Goal: Obtain resource: Download file/media

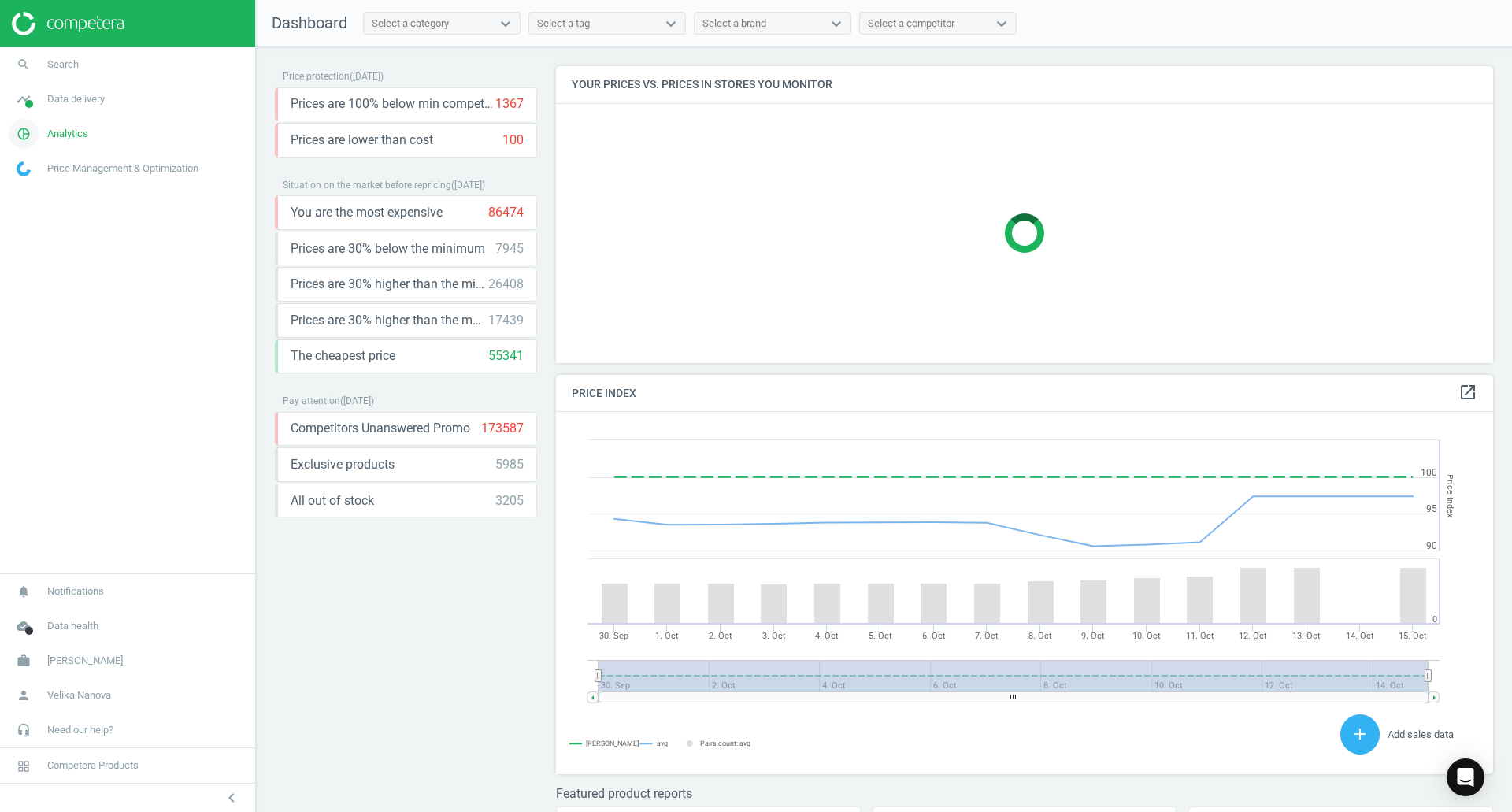
click at [53, 140] on span "Analytics" at bounding box center [67, 134] width 41 height 14
click at [23, 191] on span "Products" at bounding box center [36, 192] width 37 height 13
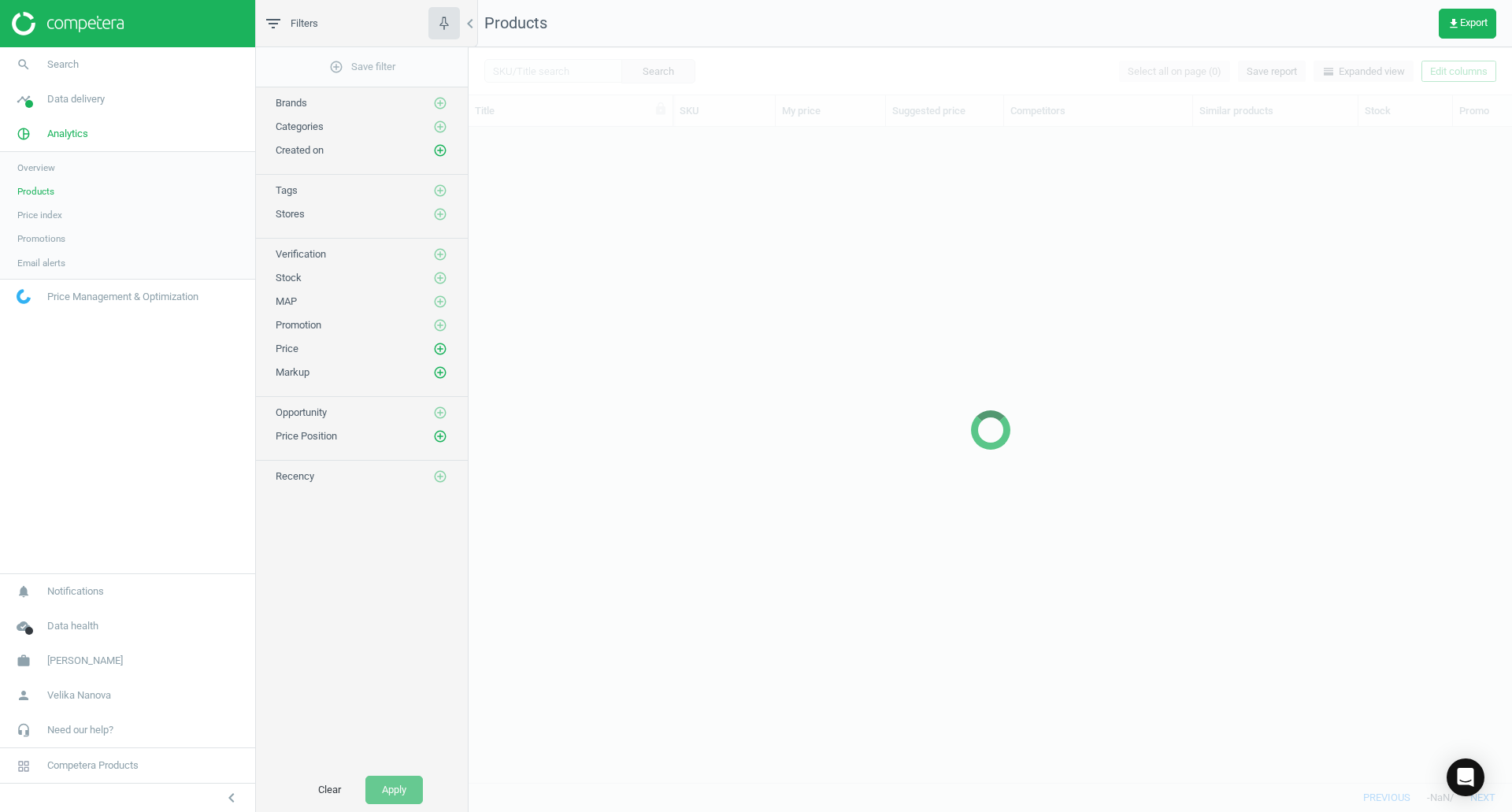
scroll to position [631, 1032]
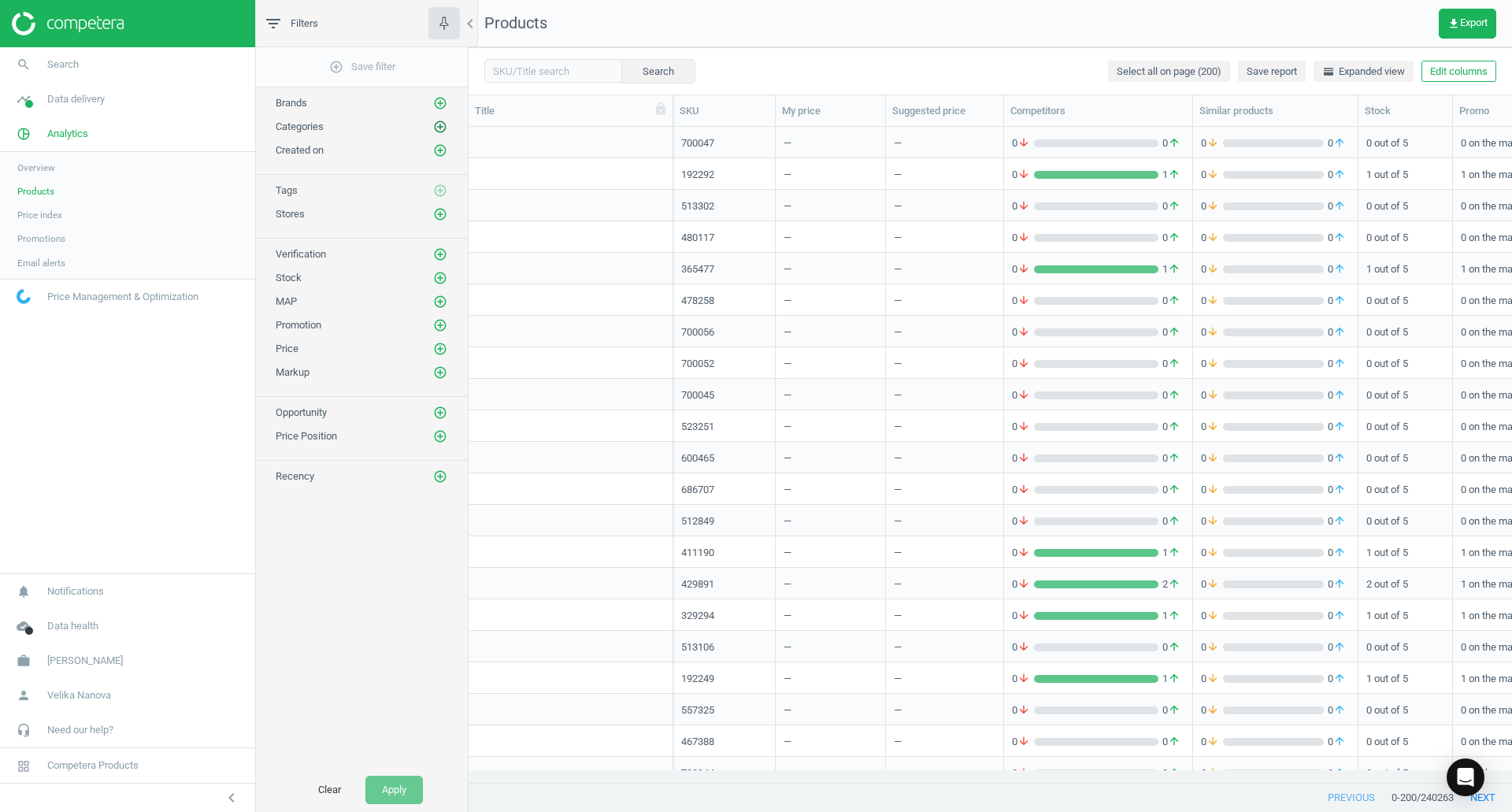
click at [437, 127] on icon "add_circle_outline" at bounding box center [440, 127] width 14 height 14
click at [666, 214] on input "Consumables" at bounding box center [663, 209] width 10 height 10
checkbox input "true"
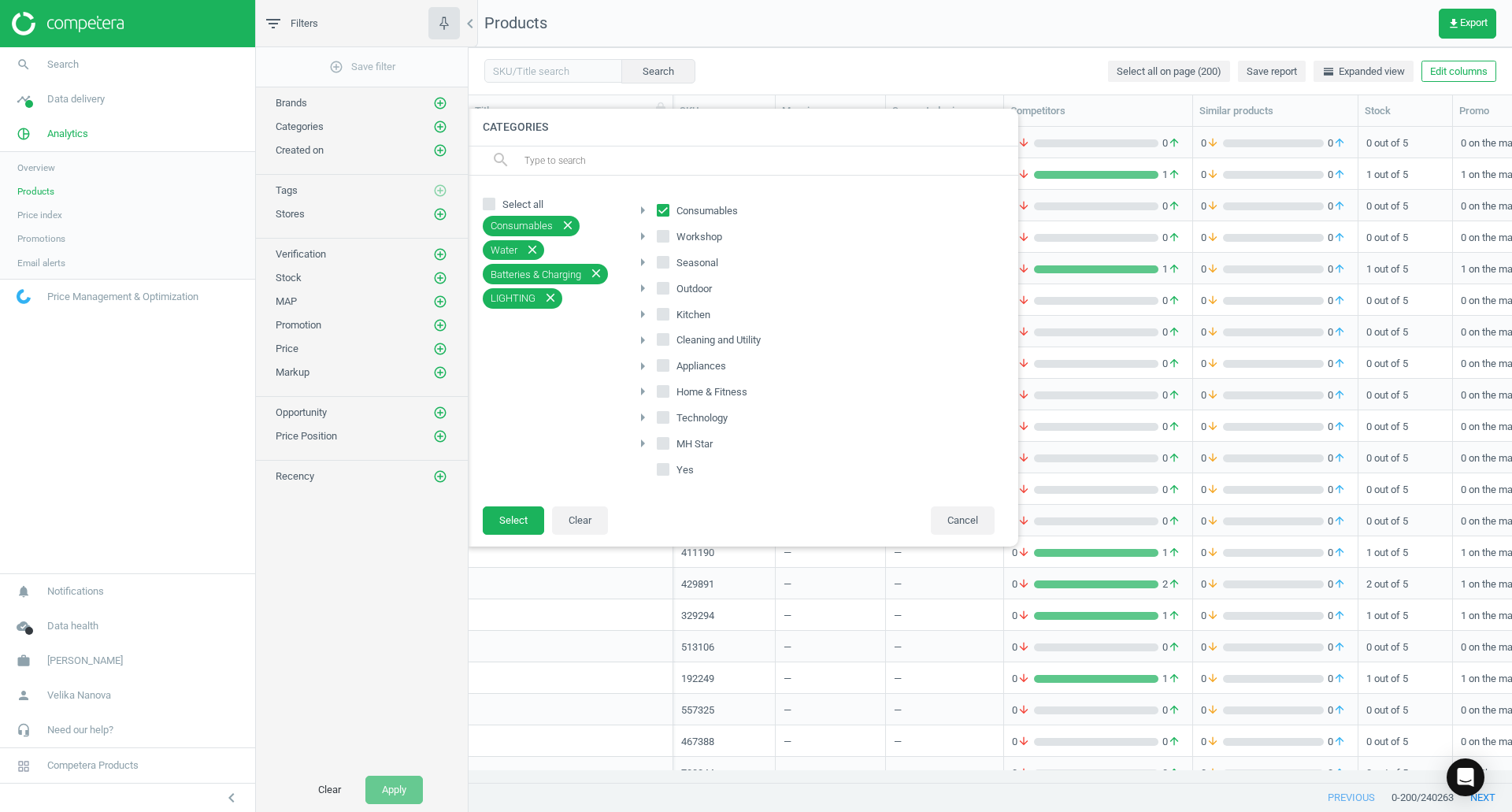
click at [662, 258] on input "Seasonal" at bounding box center [663, 261] width 10 height 10
checkbox input "true"
click at [662, 289] on input "Outdoor" at bounding box center [663, 288] width 10 height 10
checkbox input "true"
click at [519, 514] on button "Select" at bounding box center [513, 520] width 62 height 28
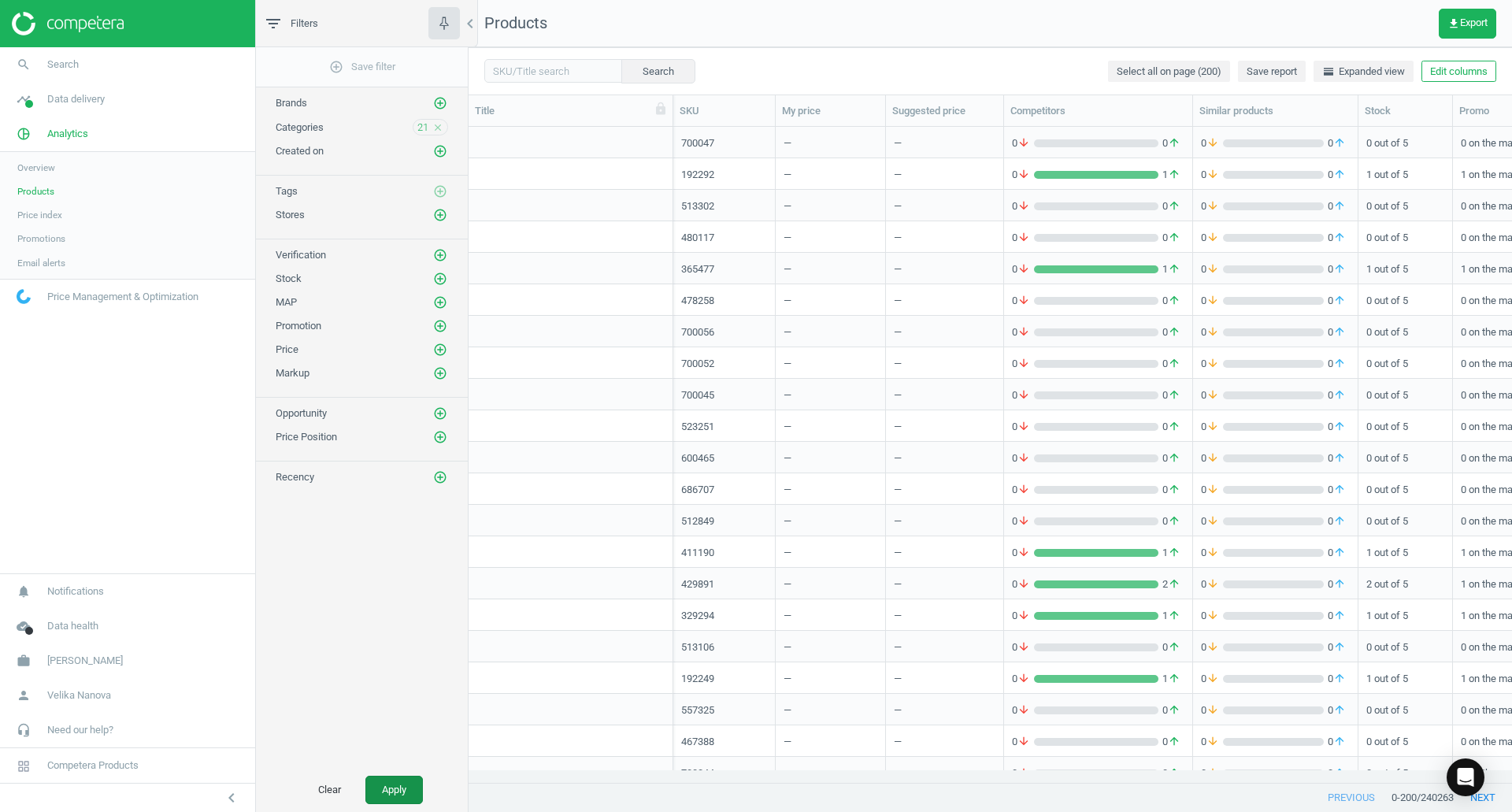
click at [392, 787] on button "Apply" at bounding box center [394, 790] width 58 height 28
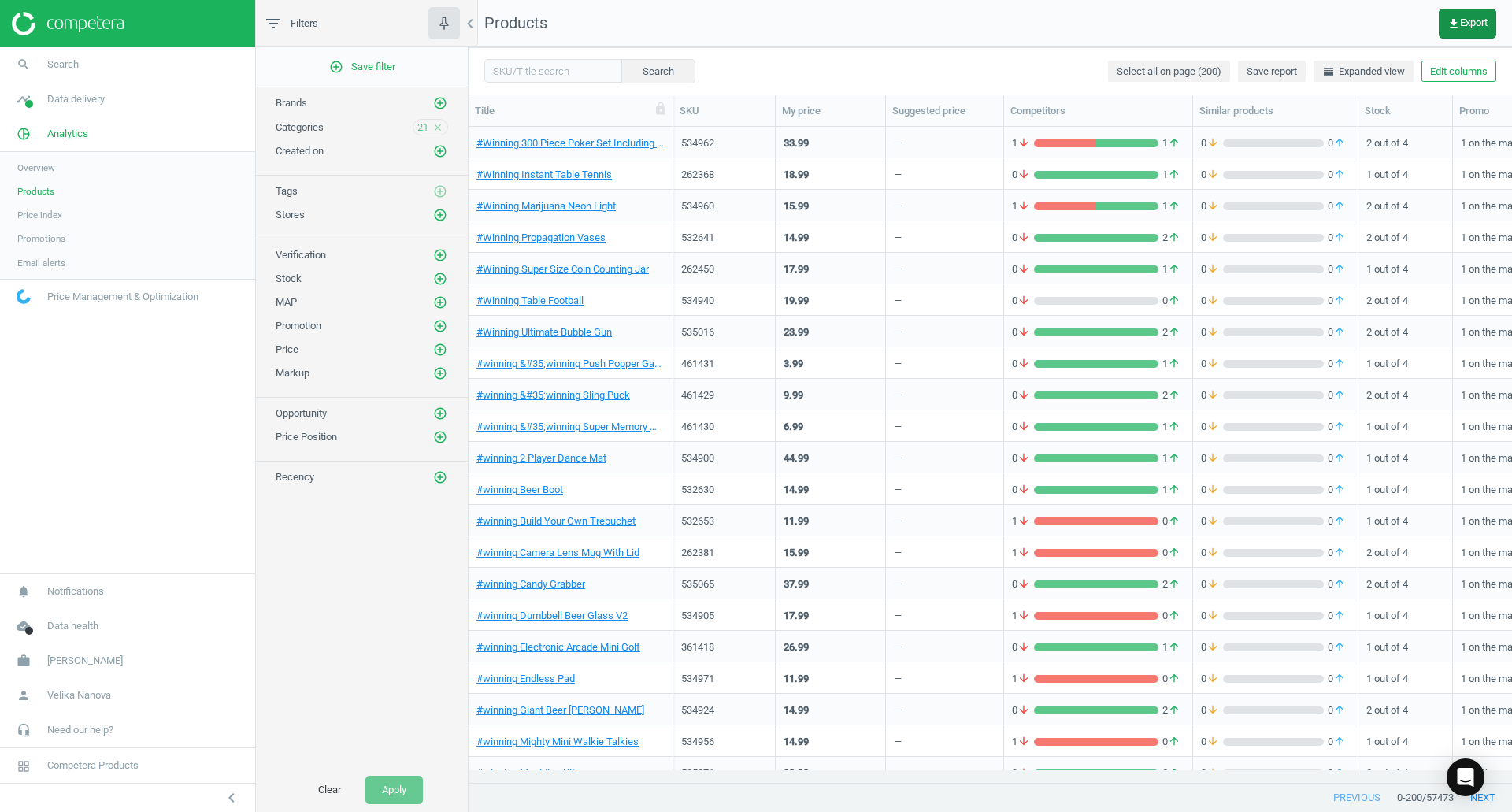
click at [1487, 28] on button "get_app Export" at bounding box center [1467, 23] width 58 height 30
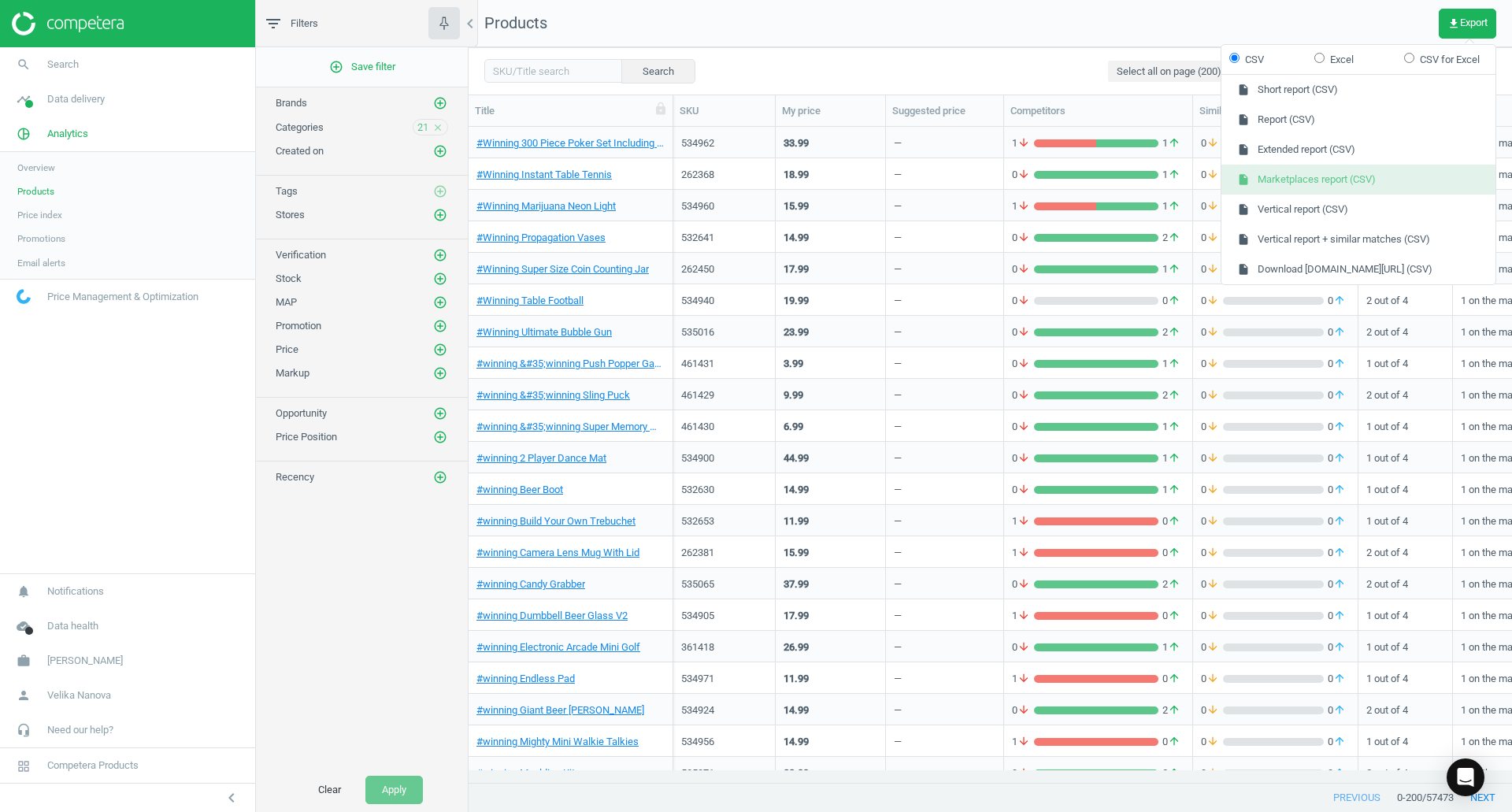
click at [1330, 184] on button "insert_drive_file Marketplaces report (CSV)" at bounding box center [1358, 179] width 274 height 30
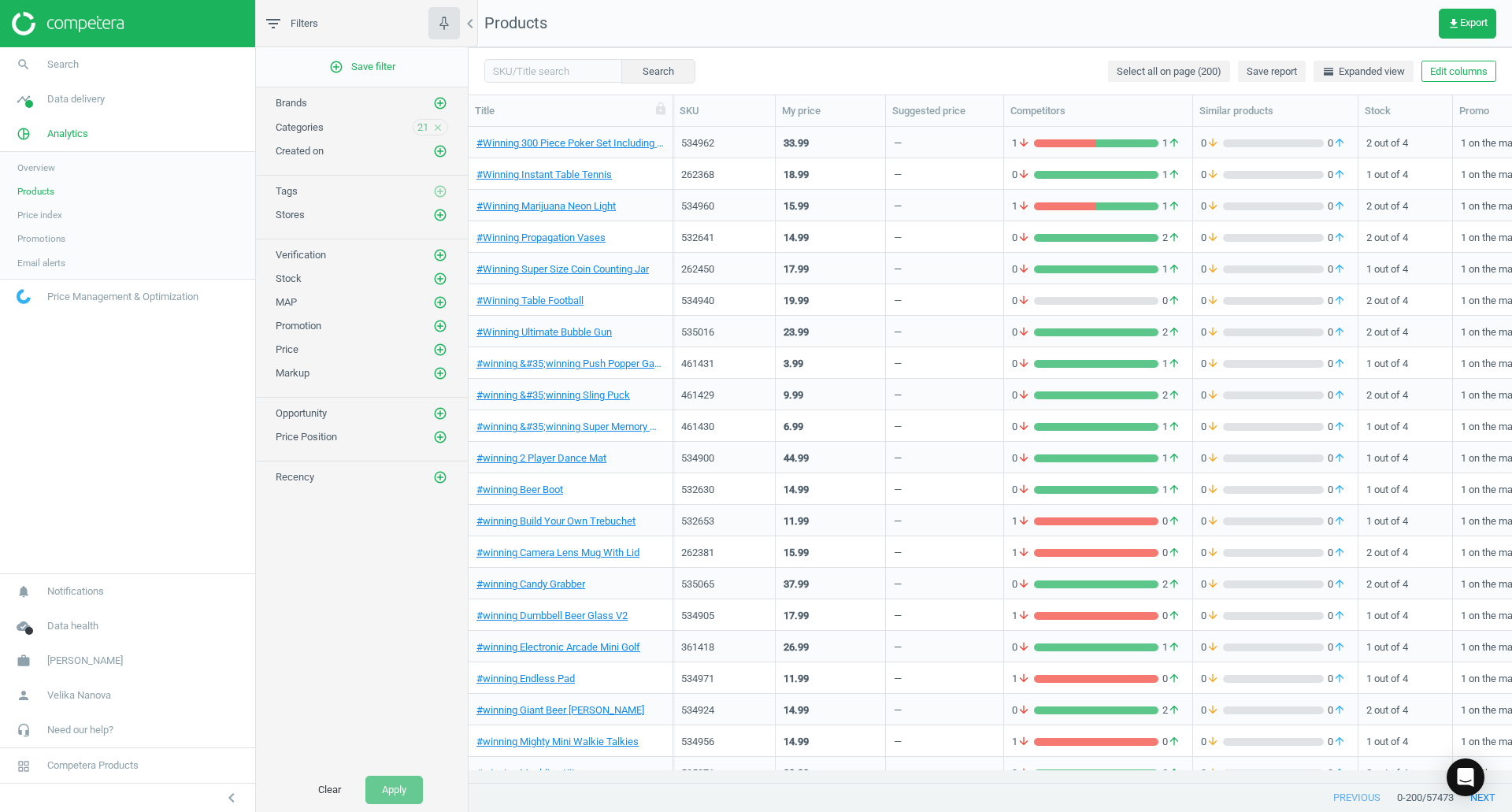
click at [436, 125] on icon "close" at bounding box center [438, 128] width 11 height 11
click at [436, 125] on icon "add_circle_outline" at bounding box center [440, 127] width 14 height 14
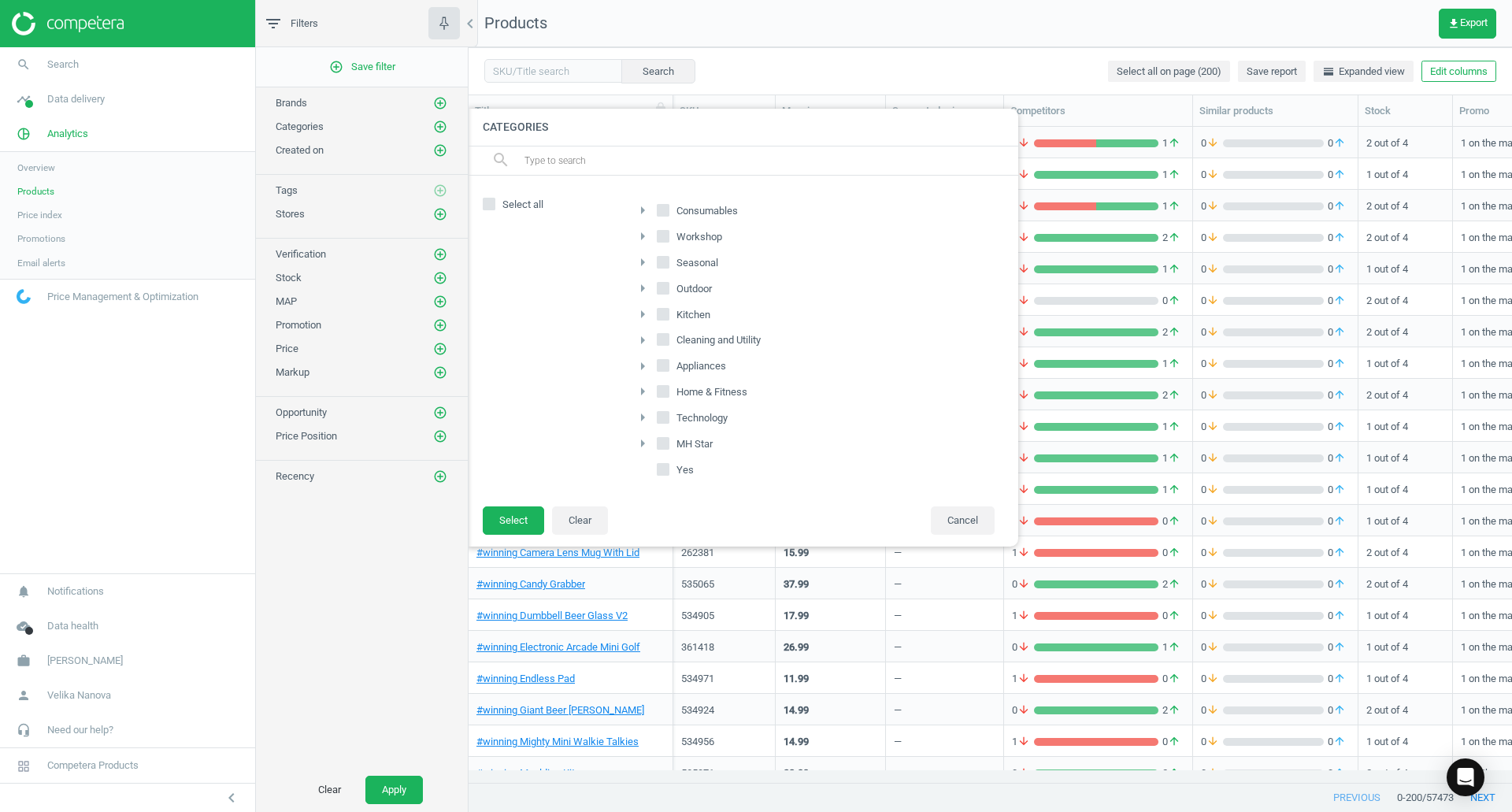
click at [732, 396] on span "Home & Fitness" at bounding box center [712, 392] width 78 height 14
click at [669, 396] on input "Home & Fitness" at bounding box center [663, 392] width 10 height 10
checkbox input "true"
click at [671, 444] on label "MH Star" at bounding box center [686, 444] width 59 height 22
click at [669, 444] on input "MH Star" at bounding box center [663, 444] width 10 height 10
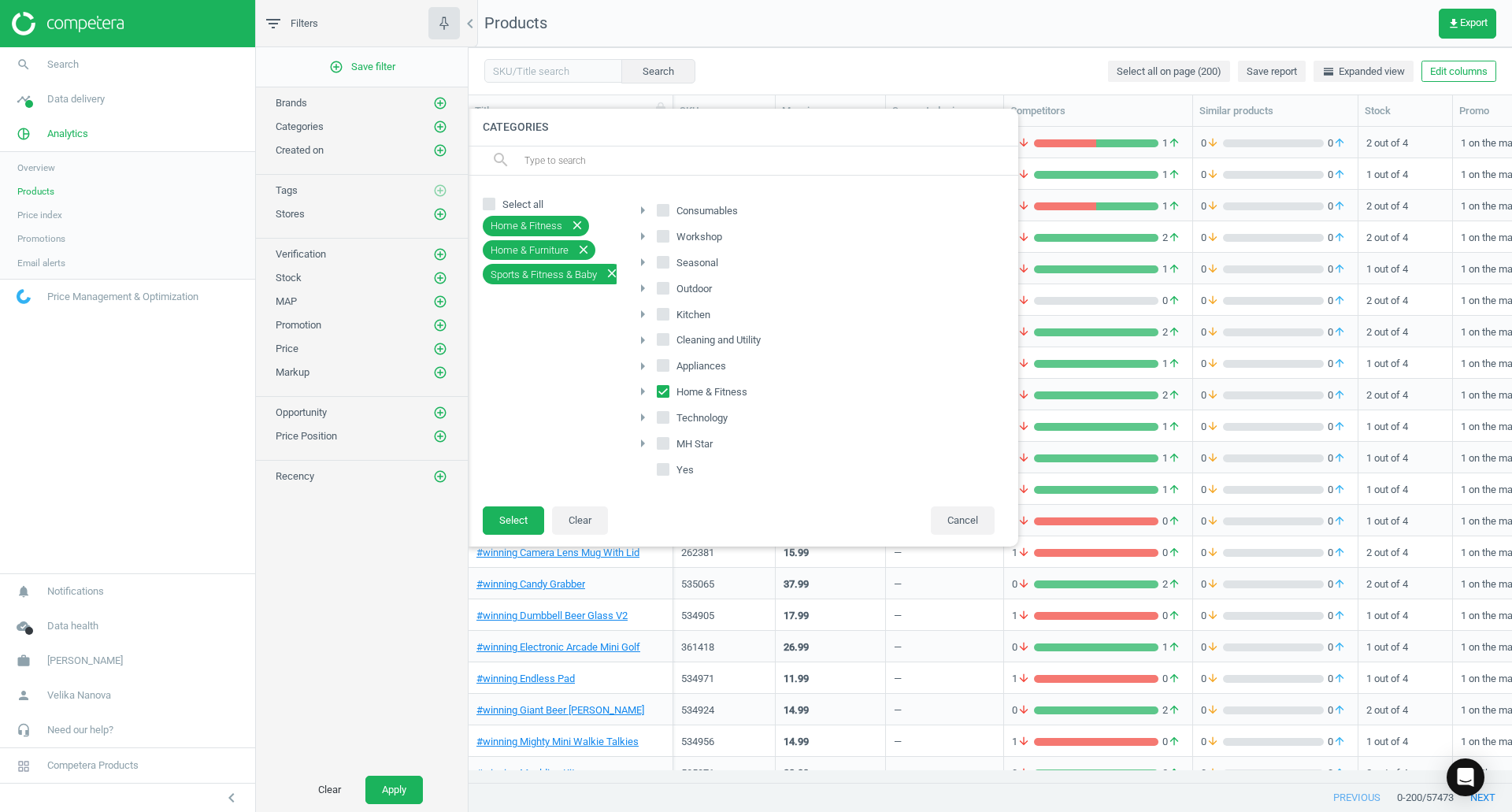
checkbox input "true"
click at [513, 509] on button "Select" at bounding box center [513, 520] width 62 height 28
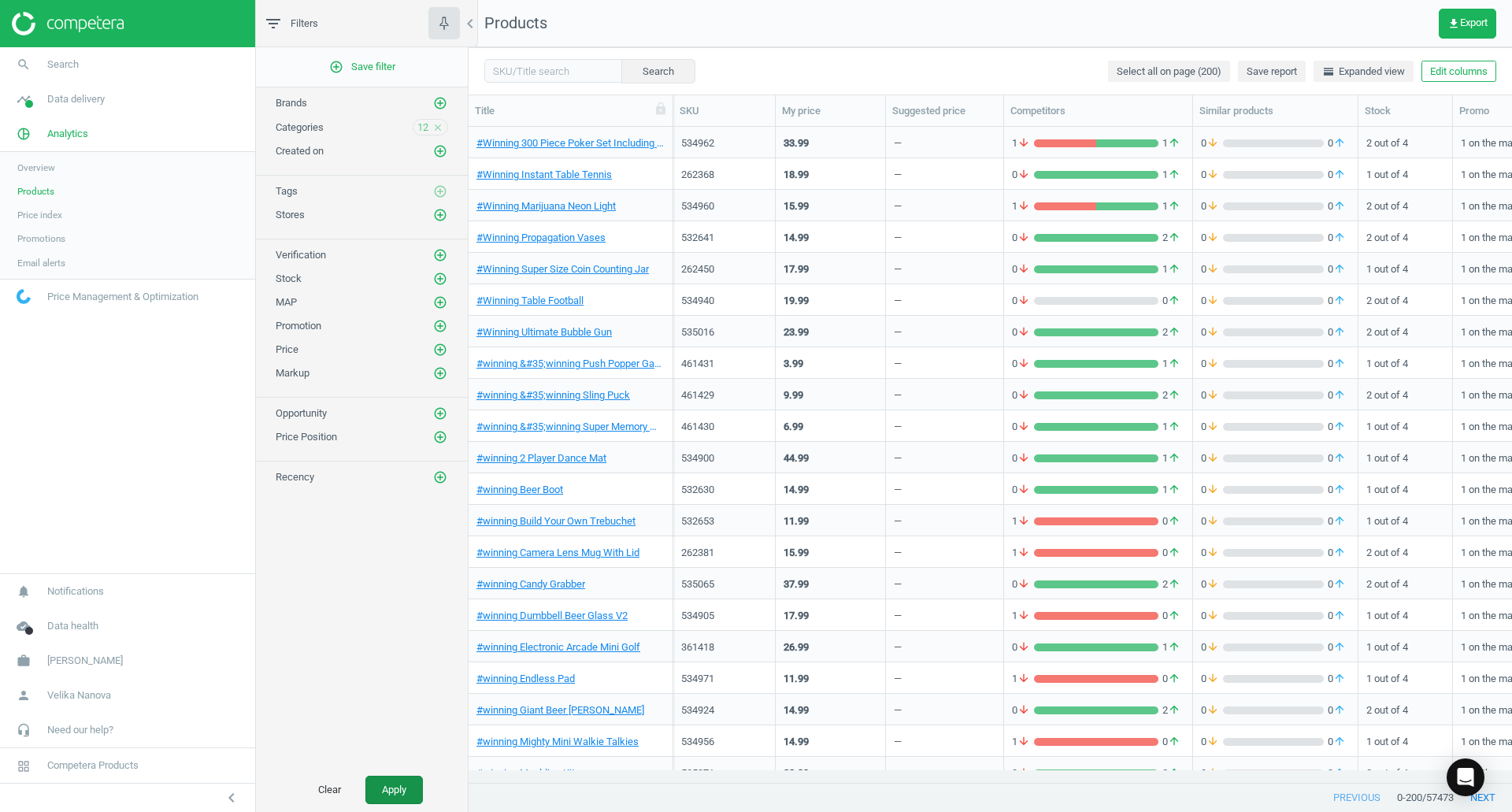
click at [395, 800] on button "Apply" at bounding box center [394, 790] width 58 height 28
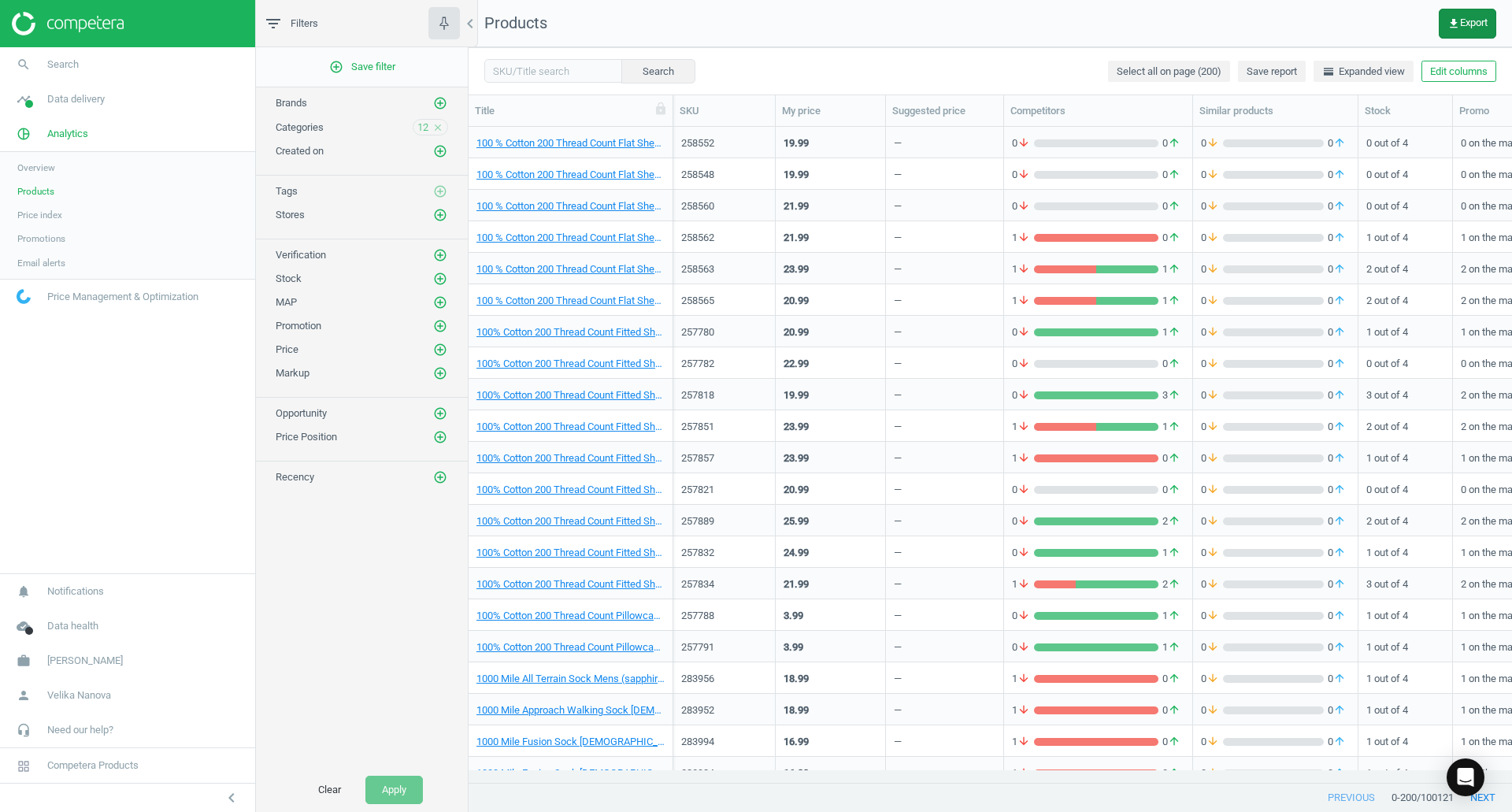
click at [1458, 23] on icon "get_app" at bounding box center [1454, 24] width 13 height 13
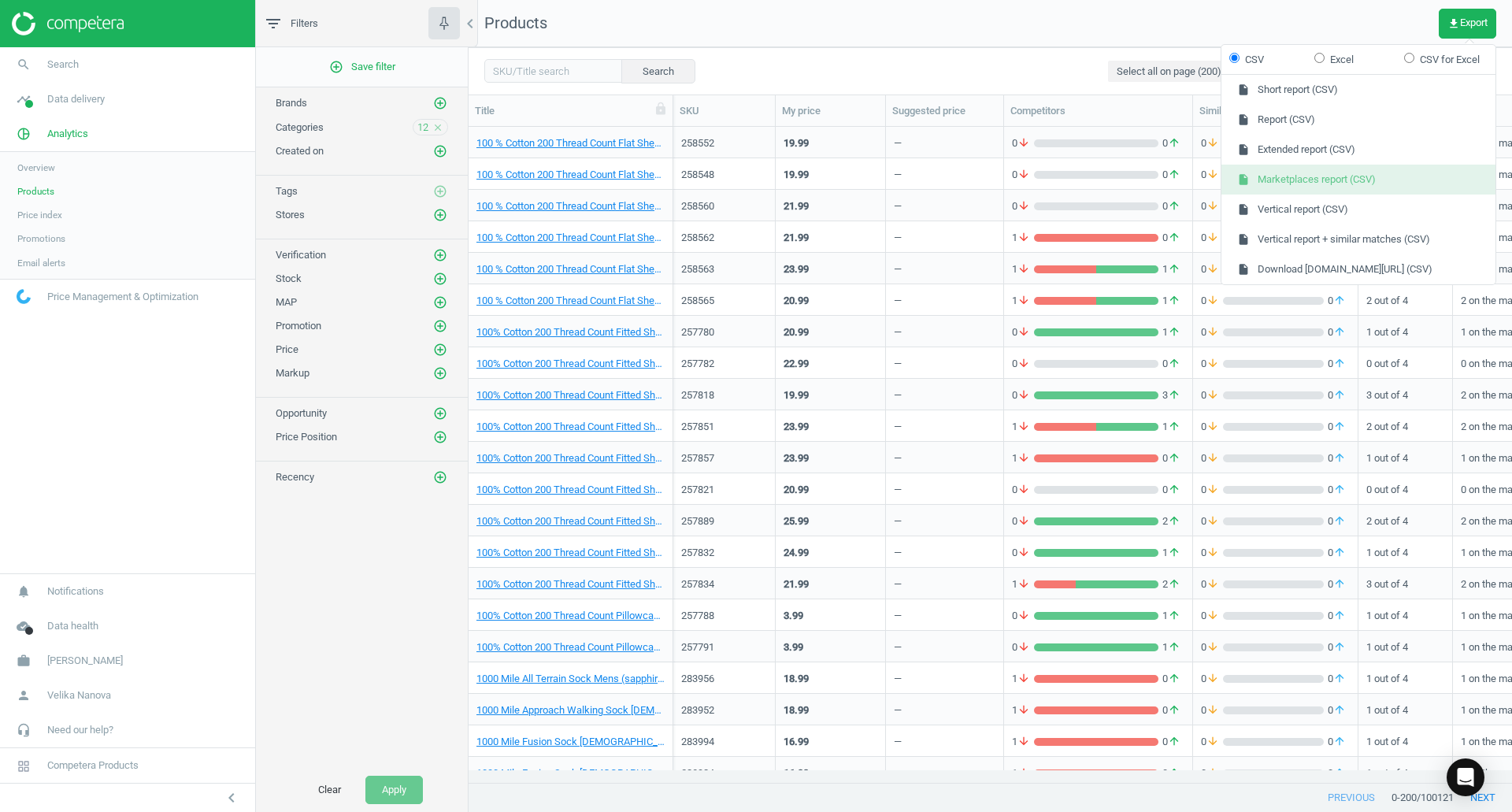
click at [1318, 173] on button "insert_drive_file Marketplaces report (CSV)" at bounding box center [1358, 179] width 274 height 30
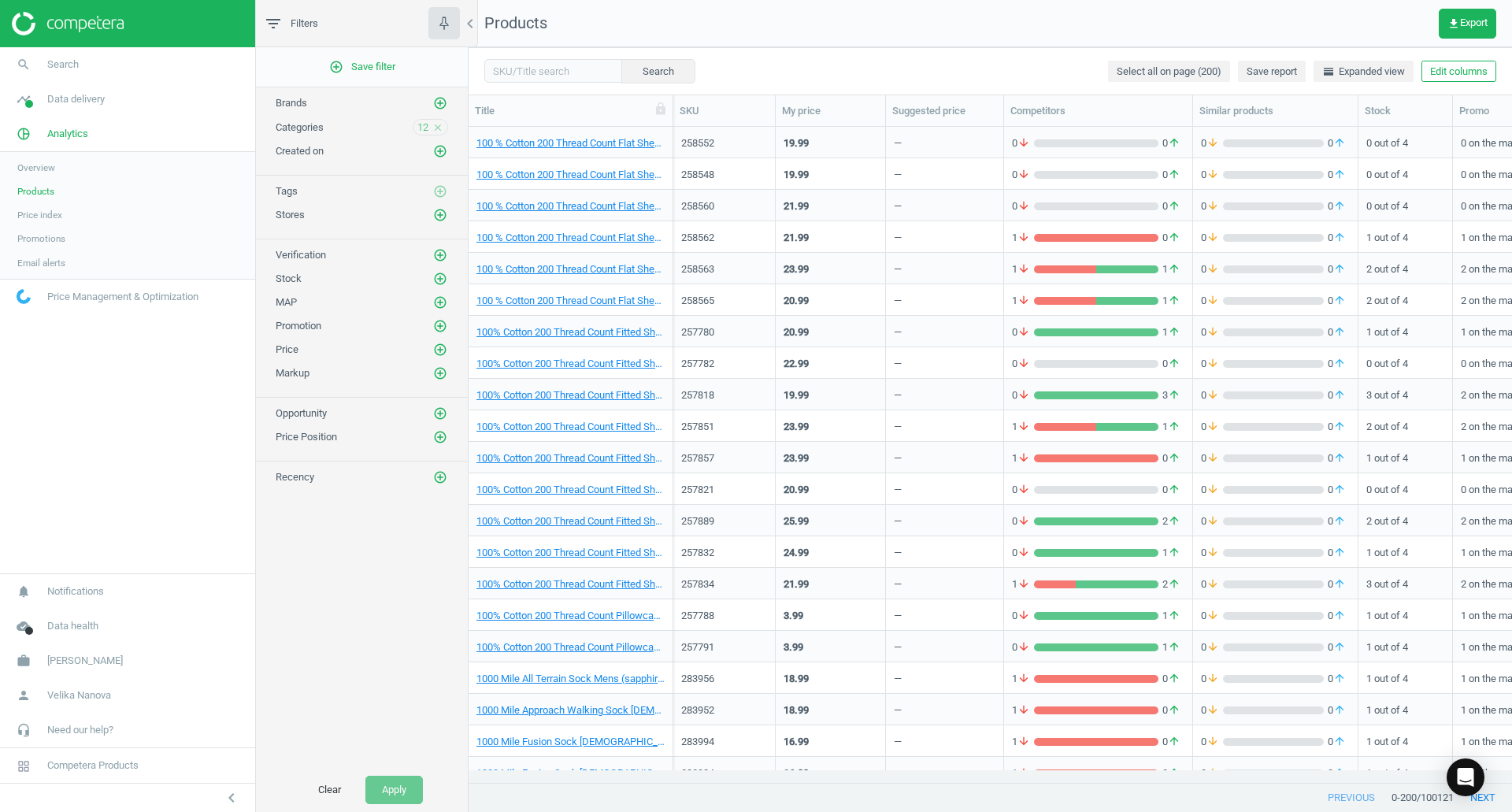
click at [435, 131] on icon "close" at bounding box center [438, 128] width 11 height 11
click at [438, 132] on icon "add_circle_outline" at bounding box center [440, 127] width 14 height 14
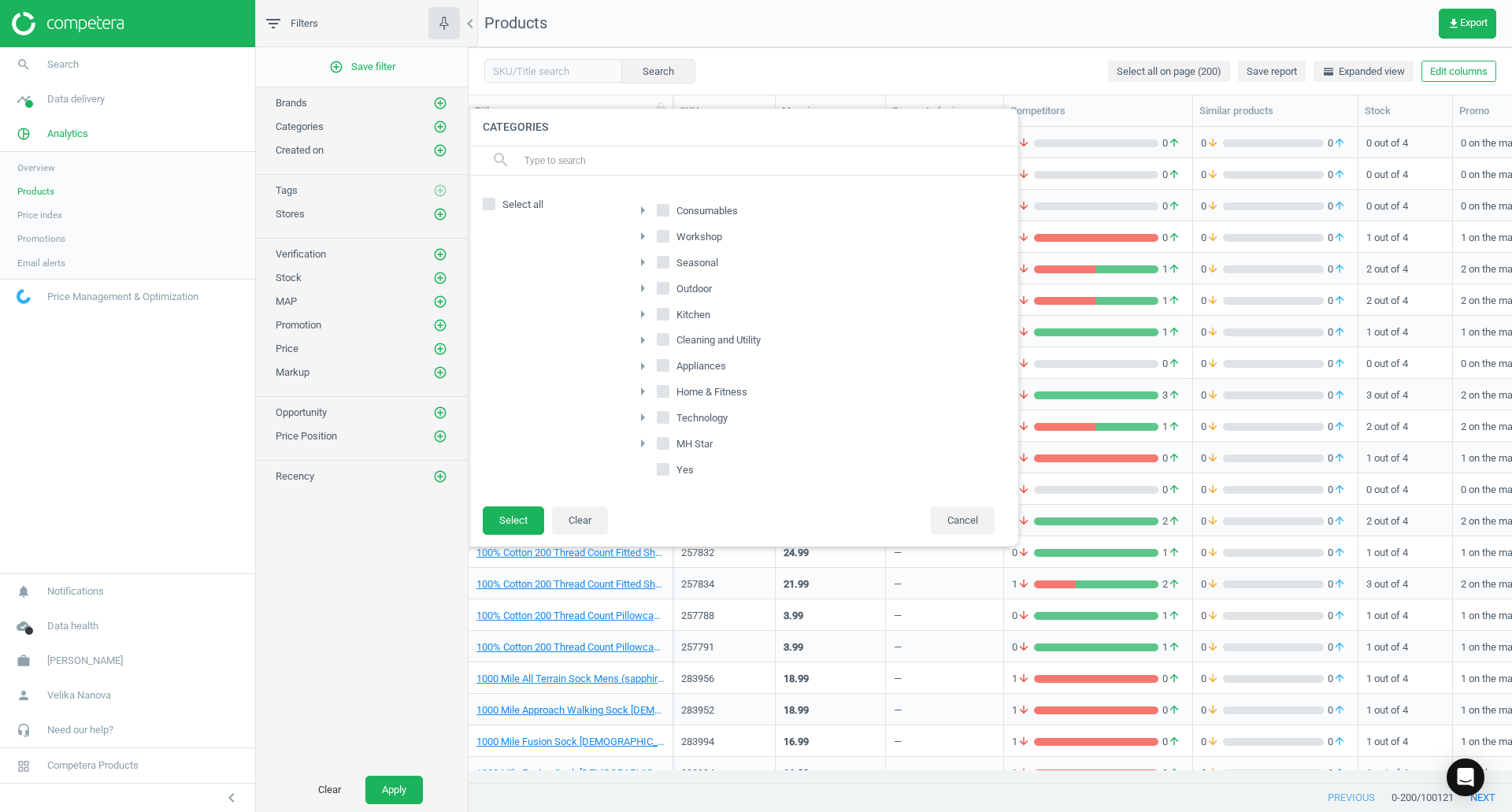
click at [674, 365] on span "Appliances" at bounding box center [702, 366] width 56 height 14
click at [669, 365] on input "Appliances" at bounding box center [663, 365] width 10 height 10
checkbox input "true"
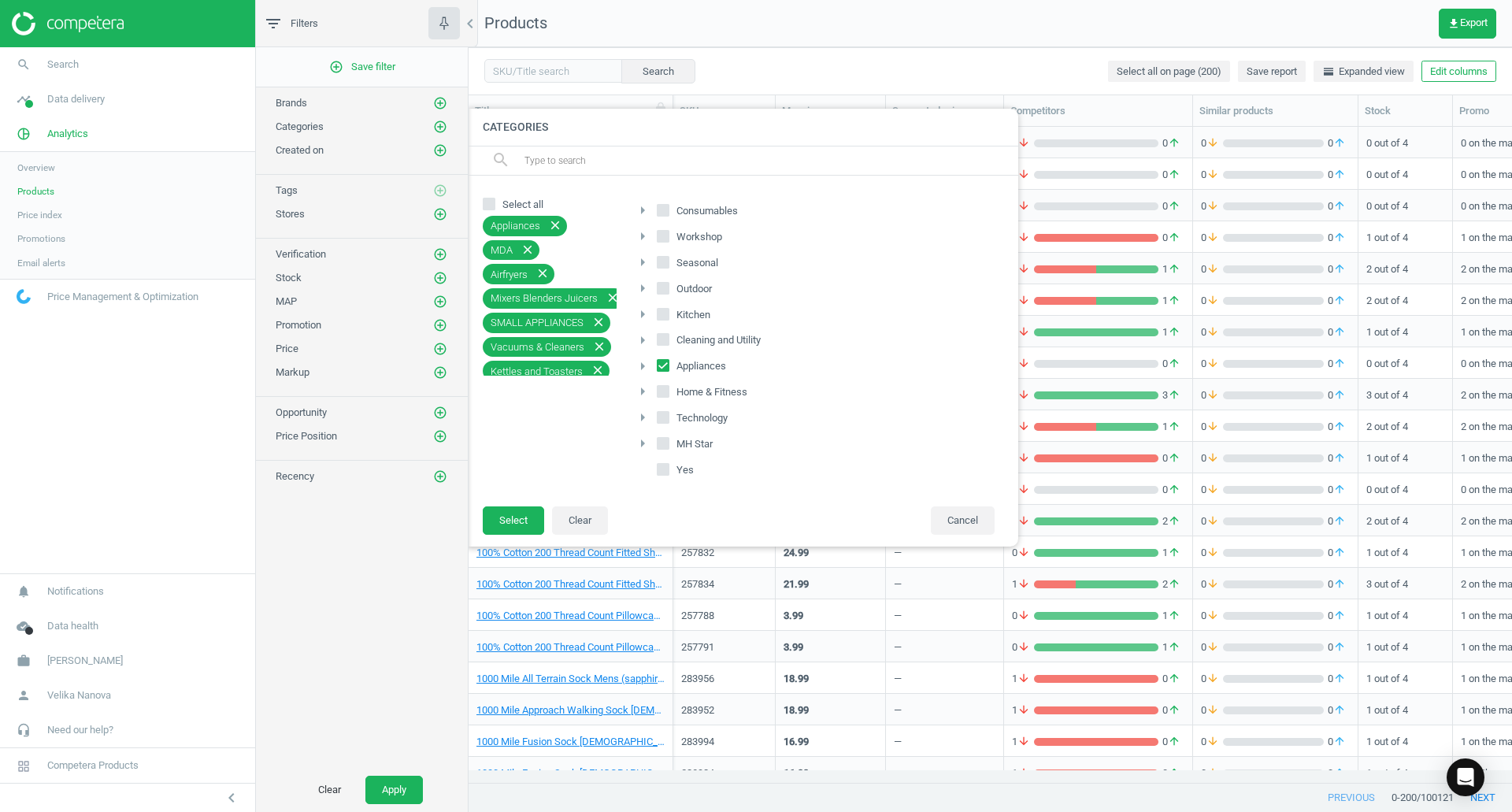
click at [663, 241] on input "Workshop" at bounding box center [663, 236] width 10 height 10
checkbox input "true"
click at [667, 312] on input "Kitchen" at bounding box center [663, 313] width 10 height 10
checkbox input "true"
click at [665, 422] on input "Technology" at bounding box center [663, 417] width 10 height 10
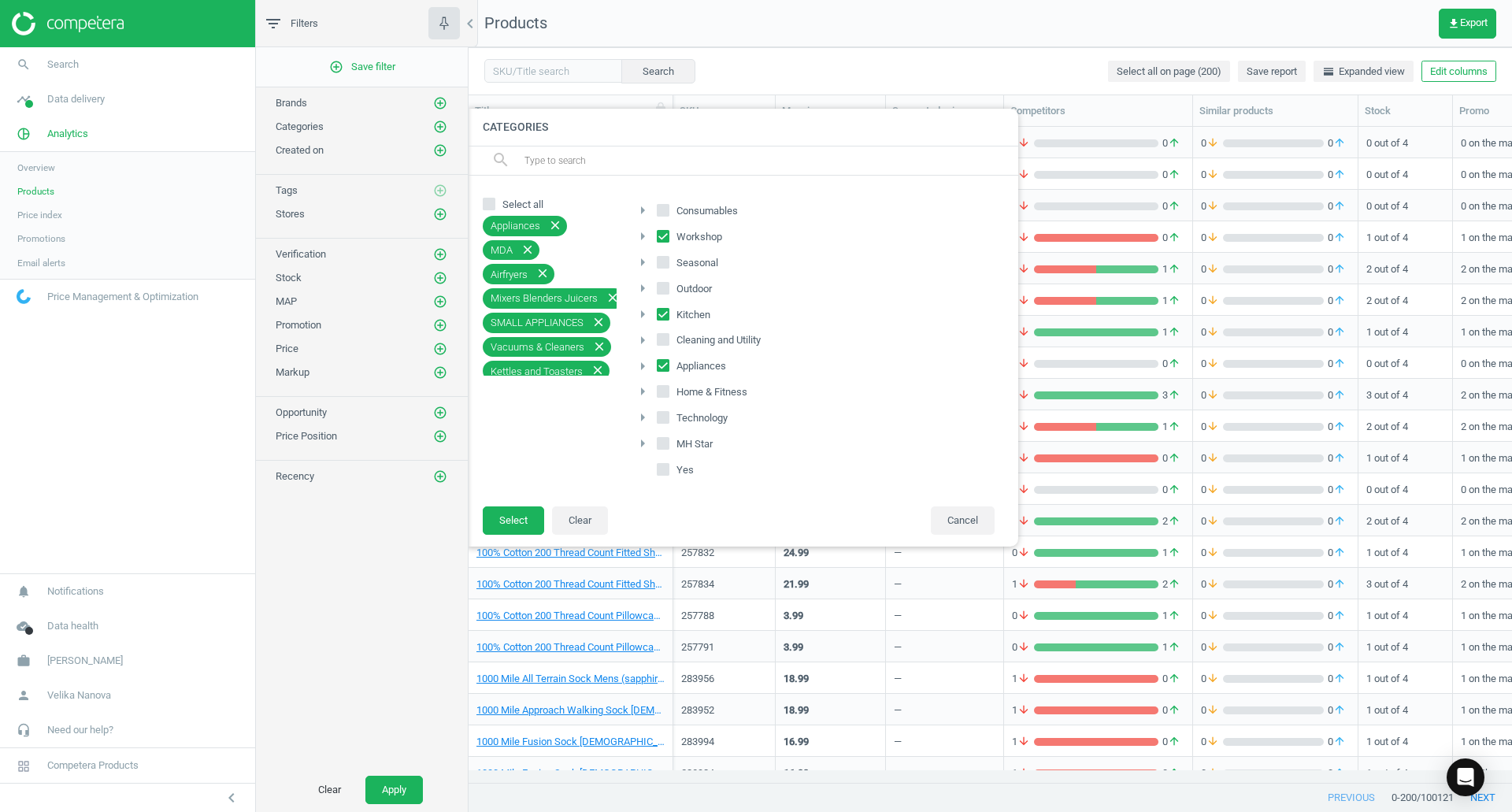
checkbox input "true"
click at [672, 342] on label "Cleaning and Utility" at bounding box center [710, 340] width 107 height 22
click at [669, 342] on input "Cleaning and Utility" at bounding box center [663, 340] width 10 height 10
checkbox input "true"
click at [519, 516] on button "Select" at bounding box center [513, 520] width 62 height 28
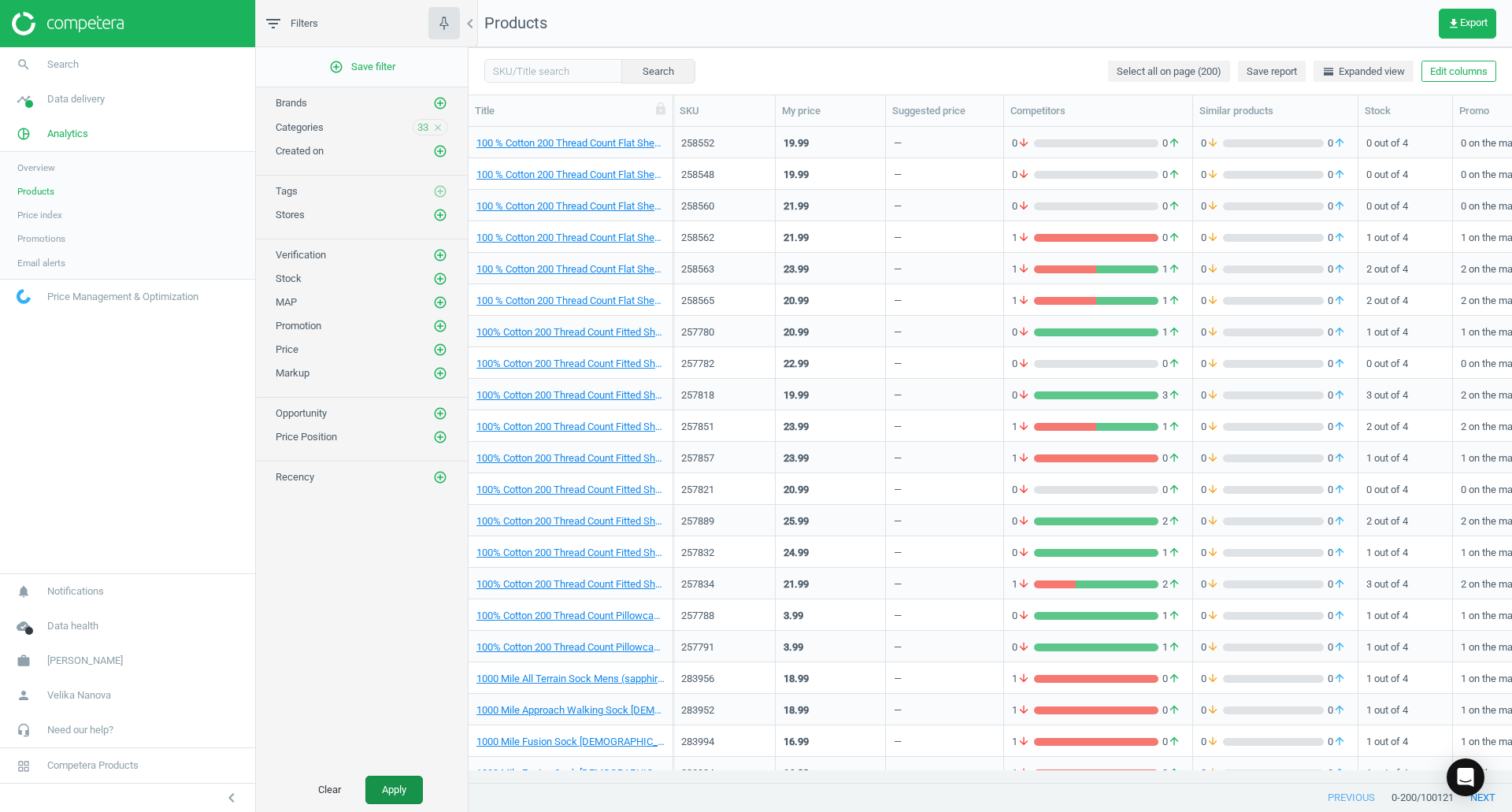
click at [402, 798] on button "Apply" at bounding box center [394, 790] width 58 height 28
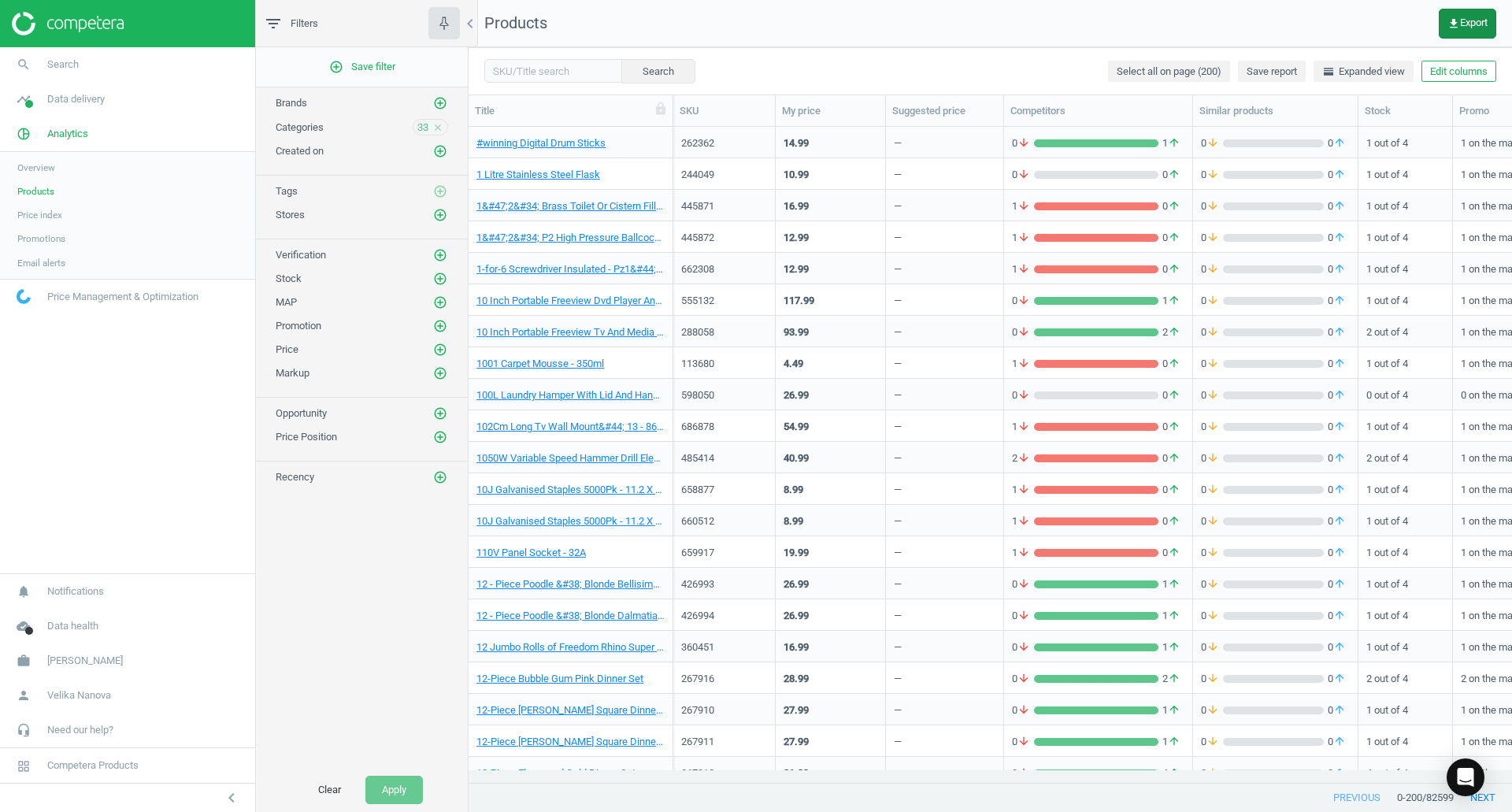
click at [1473, 18] on span "get_app Export" at bounding box center [1467, 24] width 40 height 13
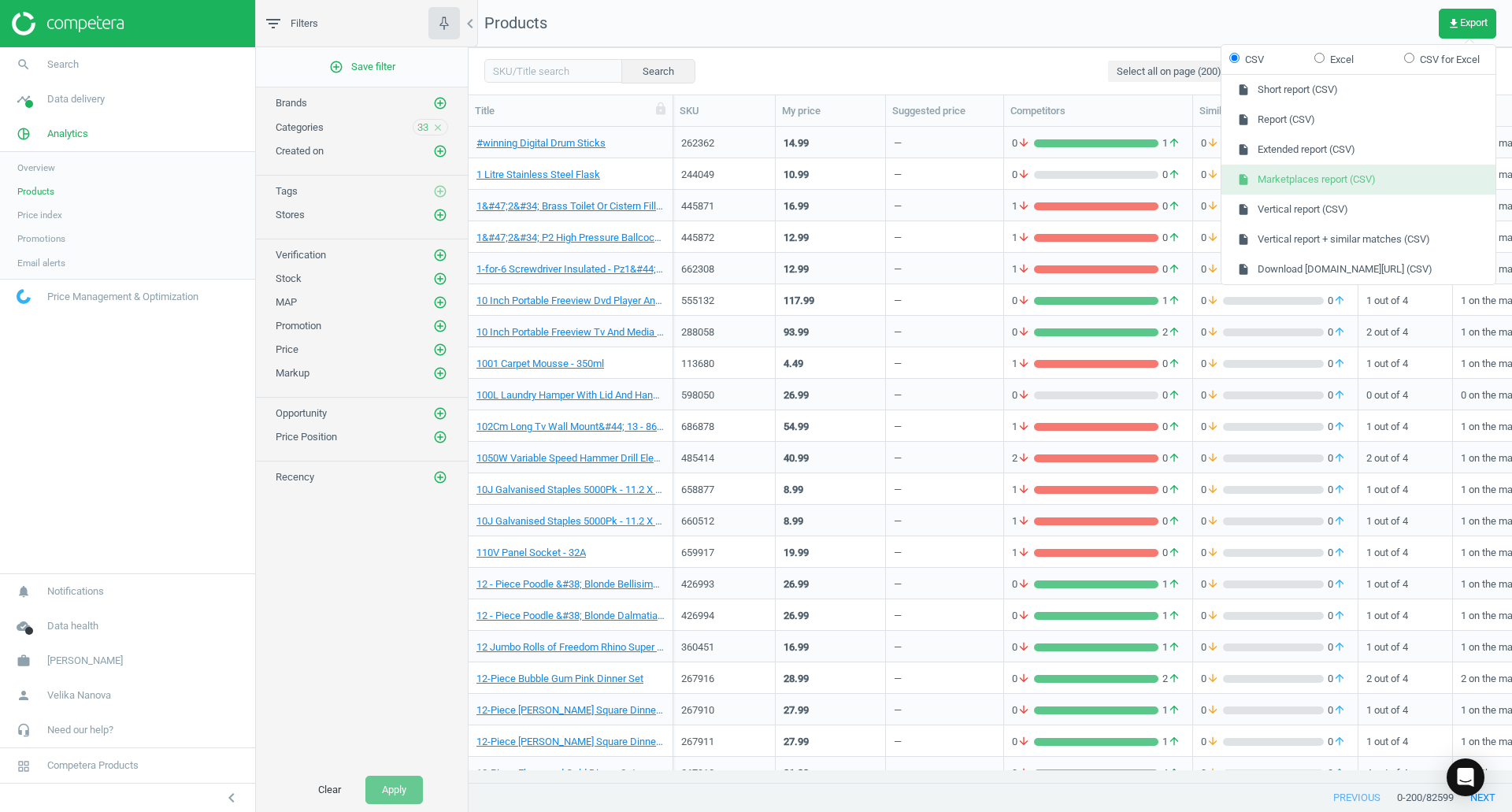
click at [1363, 177] on button "insert_drive_file Marketplaces report (CSV)" at bounding box center [1358, 179] width 274 height 30
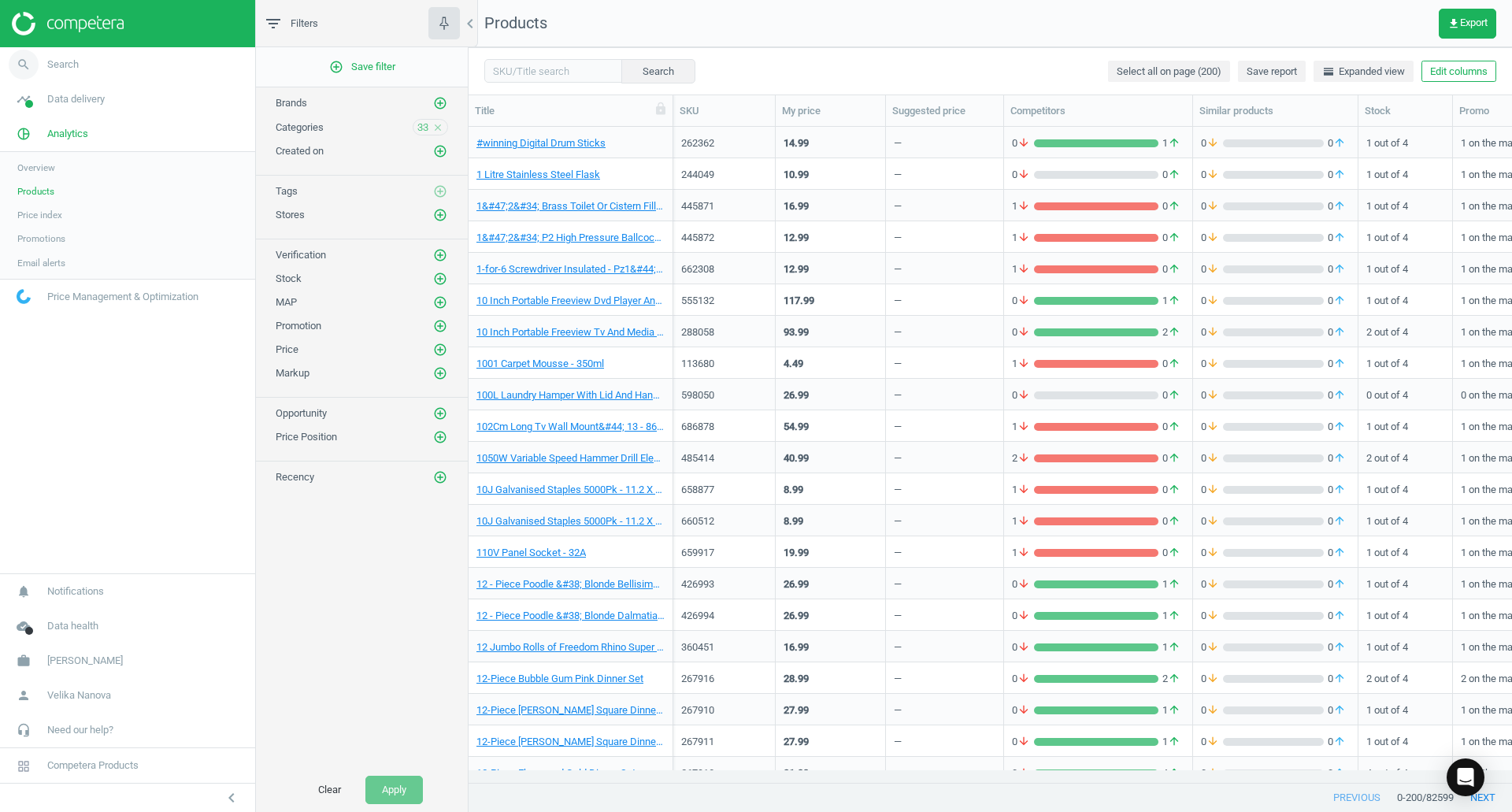
click at [19, 62] on icon "search" at bounding box center [23, 64] width 30 height 30
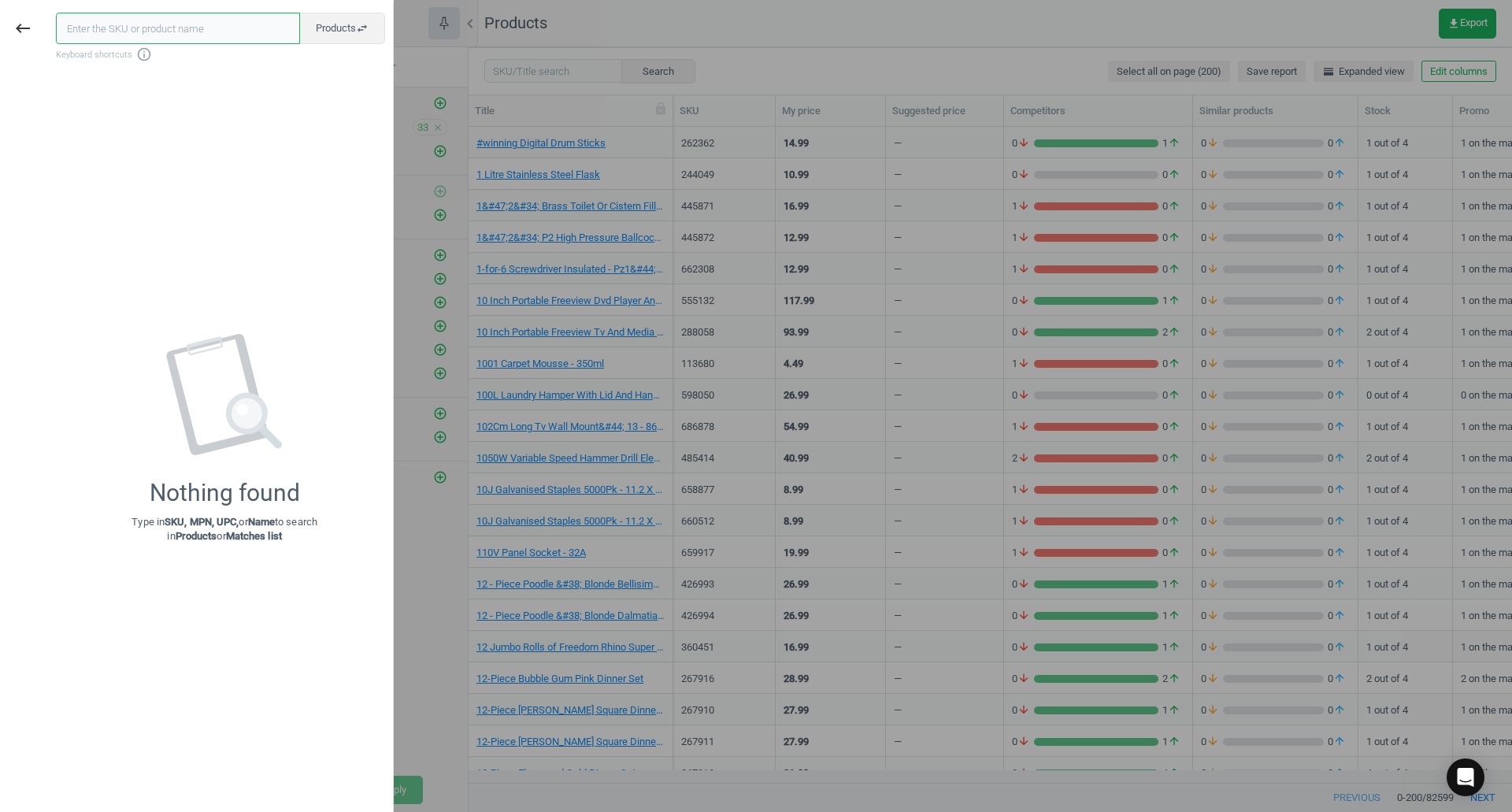
click at [105, 19] on input "text" at bounding box center [177, 28] width 244 height 31
paste input "365477"
type input "365477"
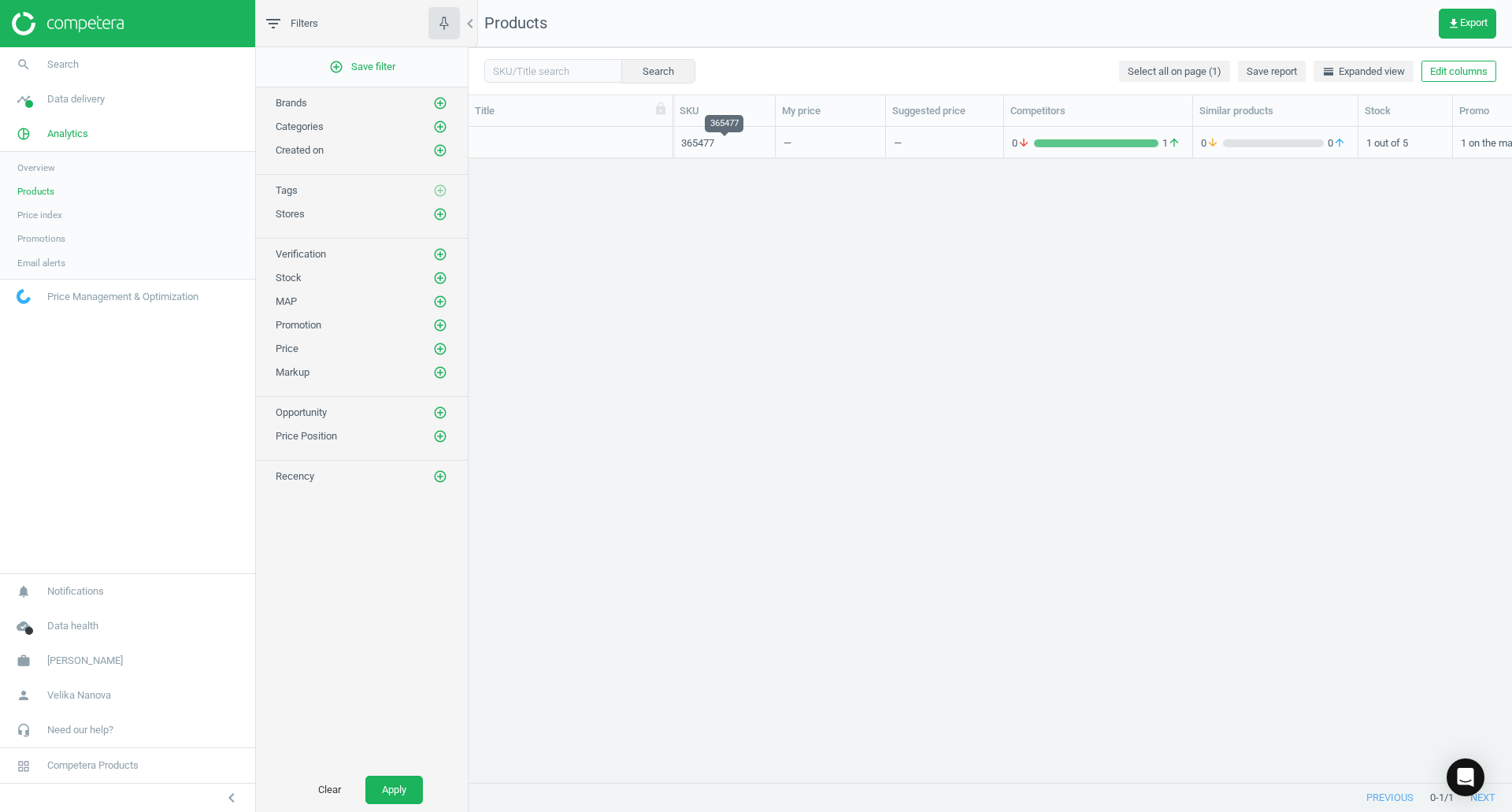
click at [722, 142] on div "365477" at bounding box center [723, 143] width 86 height 14
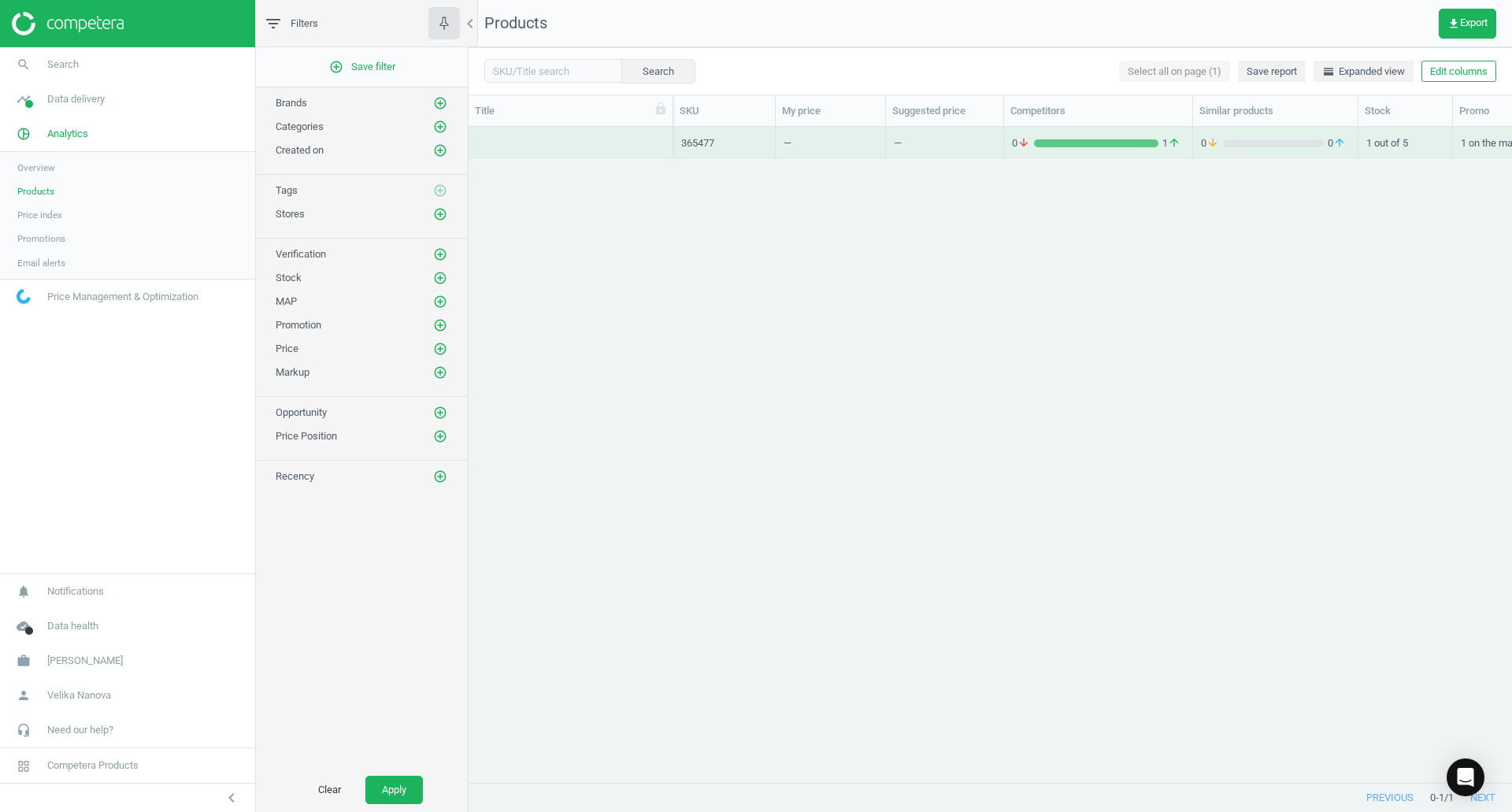
click at [652, 135] on div "grid" at bounding box center [571, 142] width 189 height 27
click at [42, 189] on span "Products" at bounding box center [36, 192] width 37 height 13
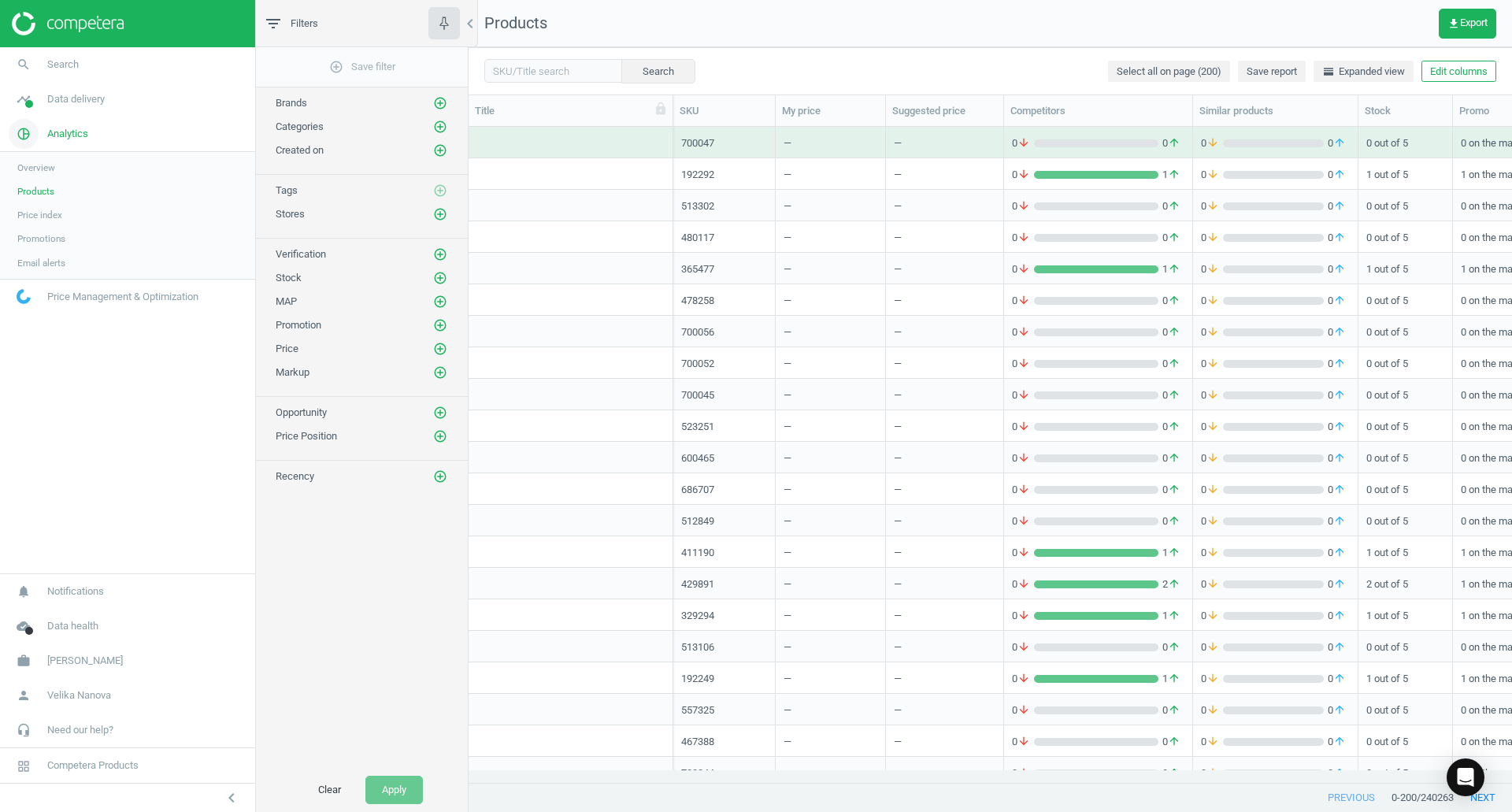
click at [46, 131] on span "pie_chart_outlined" at bounding box center [23, 133] width 47 height 34
click at [69, 133] on span "Analytics" at bounding box center [67, 134] width 41 height 14
click at [547, 82] on div "Search Select all on page (200) Save report horizontal_split Expanded view Edit…" at bounding box center [990, 70] width 1044 height 47
click at [550, 71] on input "text" at bounding box center [553, 71] width 137 height 24
paste input "365477"
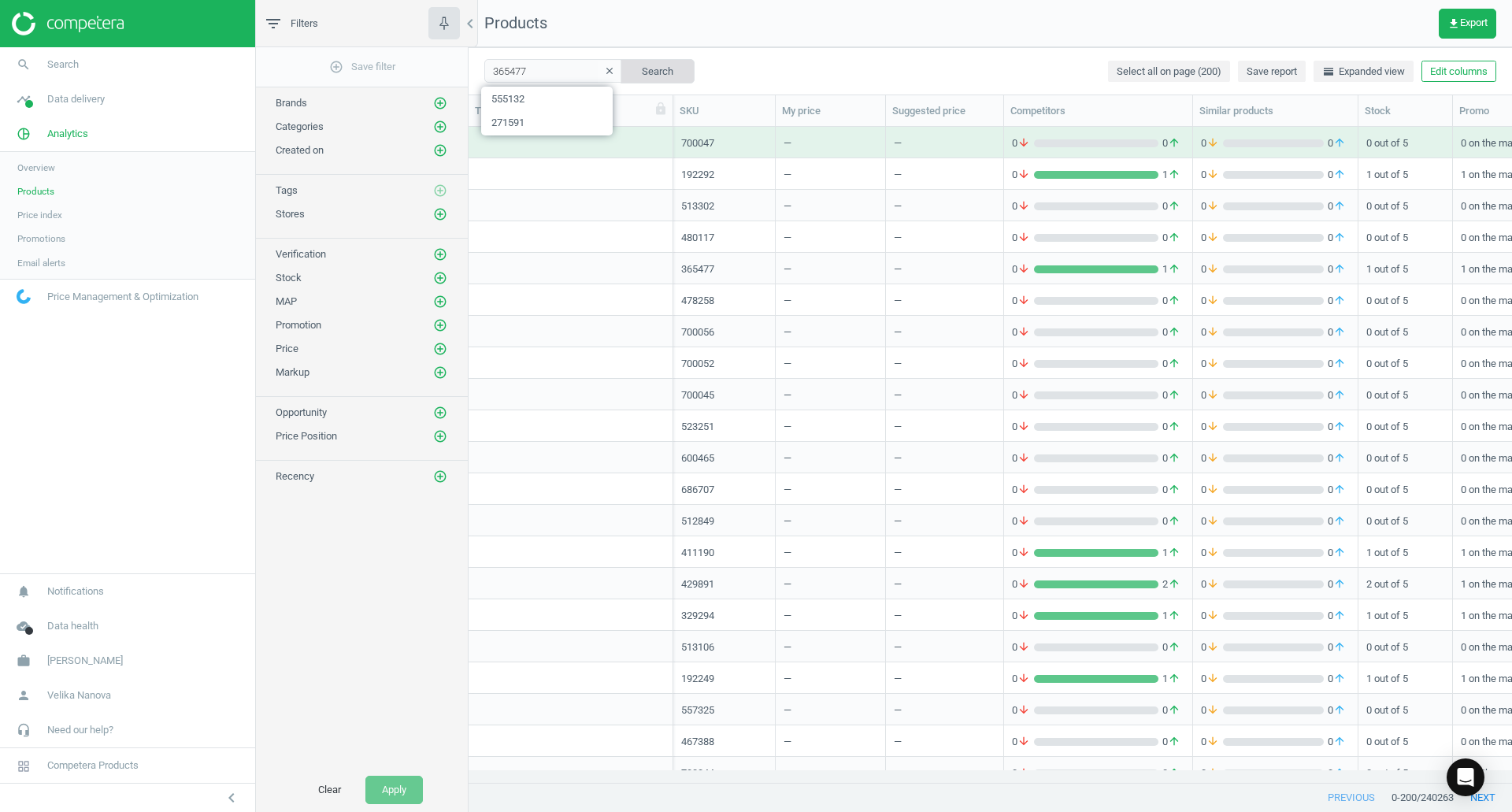
click at [643, 66] on button "Search" at bounding box center [657, 71] width 74 height 24
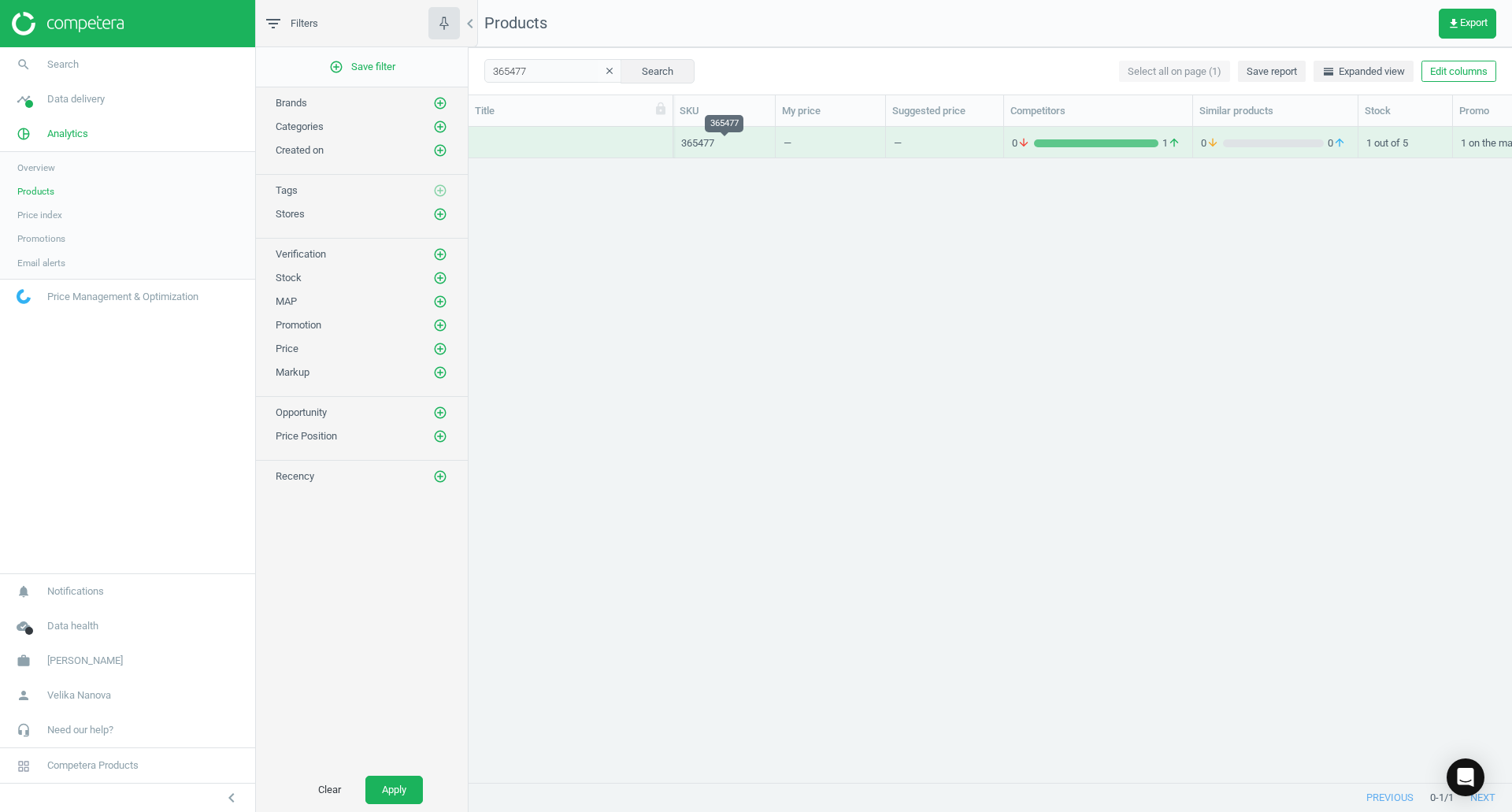
click at [711, 137] on div "365477" at bounding box center [723, 143] width 86 height 14
drag, startPoint x: 647, startPoint y: 138, endPoint x: 474, endPoint y: 132, distance: 173.1
click at [474, 132] on div "grid" at bounding box center [571, 142] width 205 height 31
click at [529, 150] on div "grid" at bounding box center [571, 145] width 189 height 20
drag, startPoint x: 534, startPoint y: 65, endPoint x: 420, endPoint y: 64, distance: 114.0
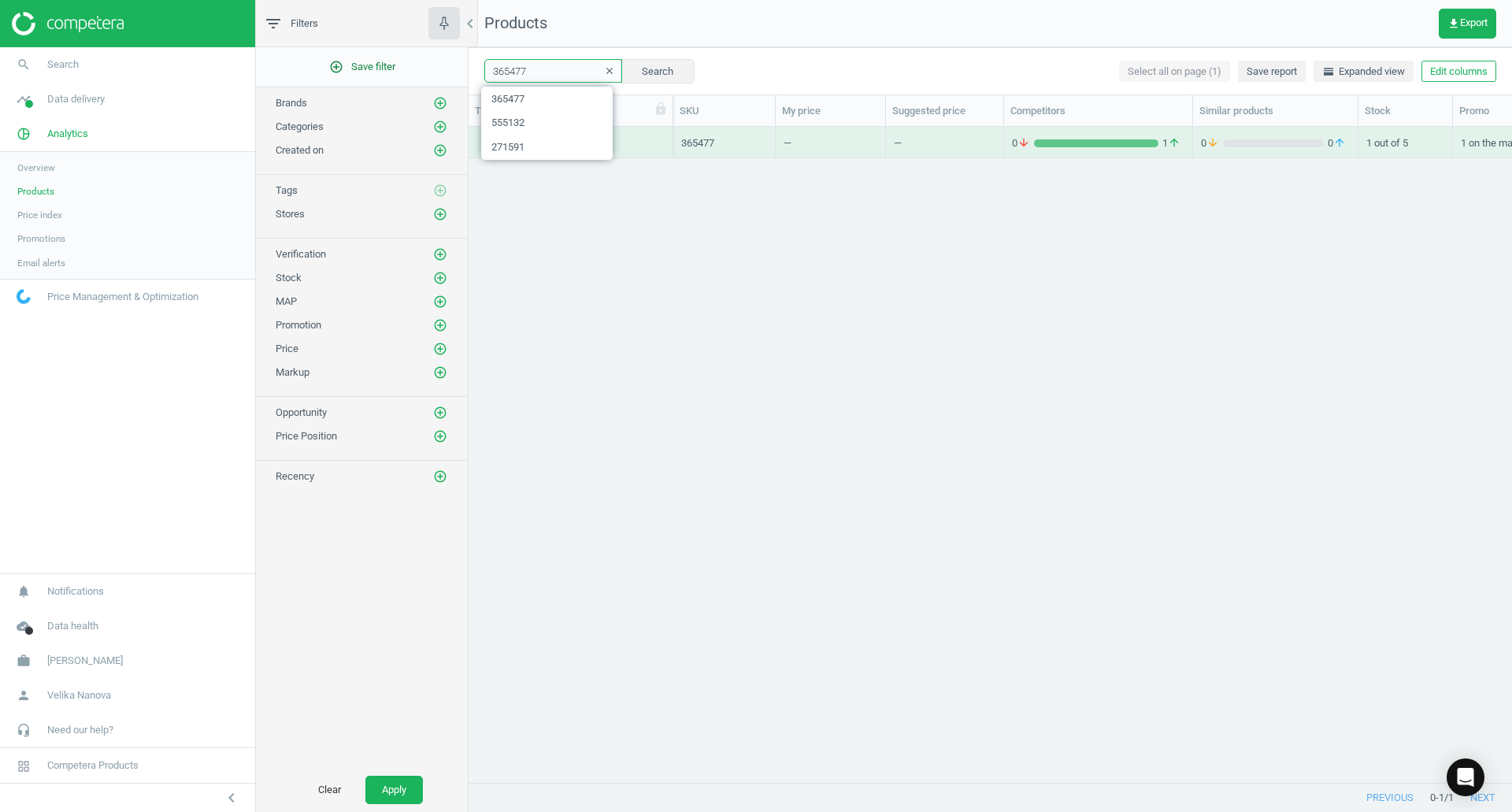
click at [420, 64] on div "filter_list Filters chevron_left add_circle_outline Save filter Brands add_circ…" at bounding box center [884, 406] width 1256 height 812
paste input "192292"
type input "192292"
click at [666, 76] on button "Search" at bounding box center [657, 71] width 74 height 24
